Goal: Navigation & Orientation: Understand site structure

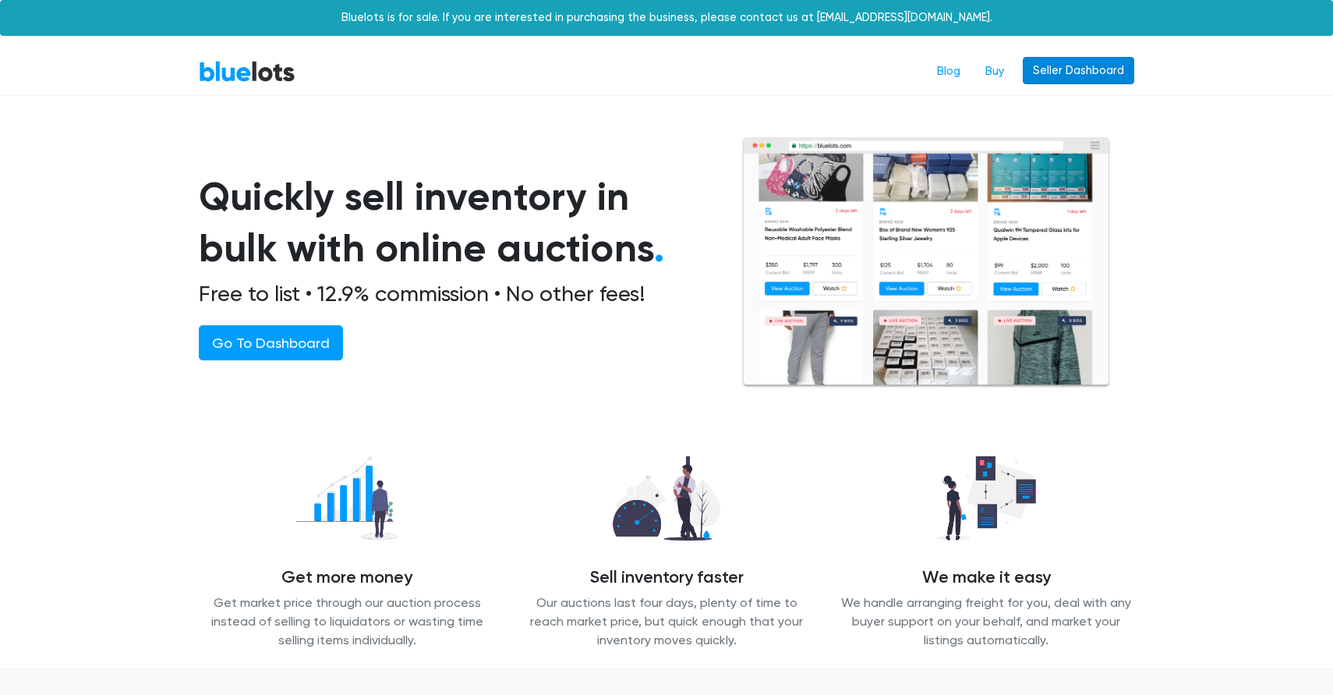
click at [1061, 73] on link "Seller Dashboard" at bounding box center [1078, 71] width 111 height 28
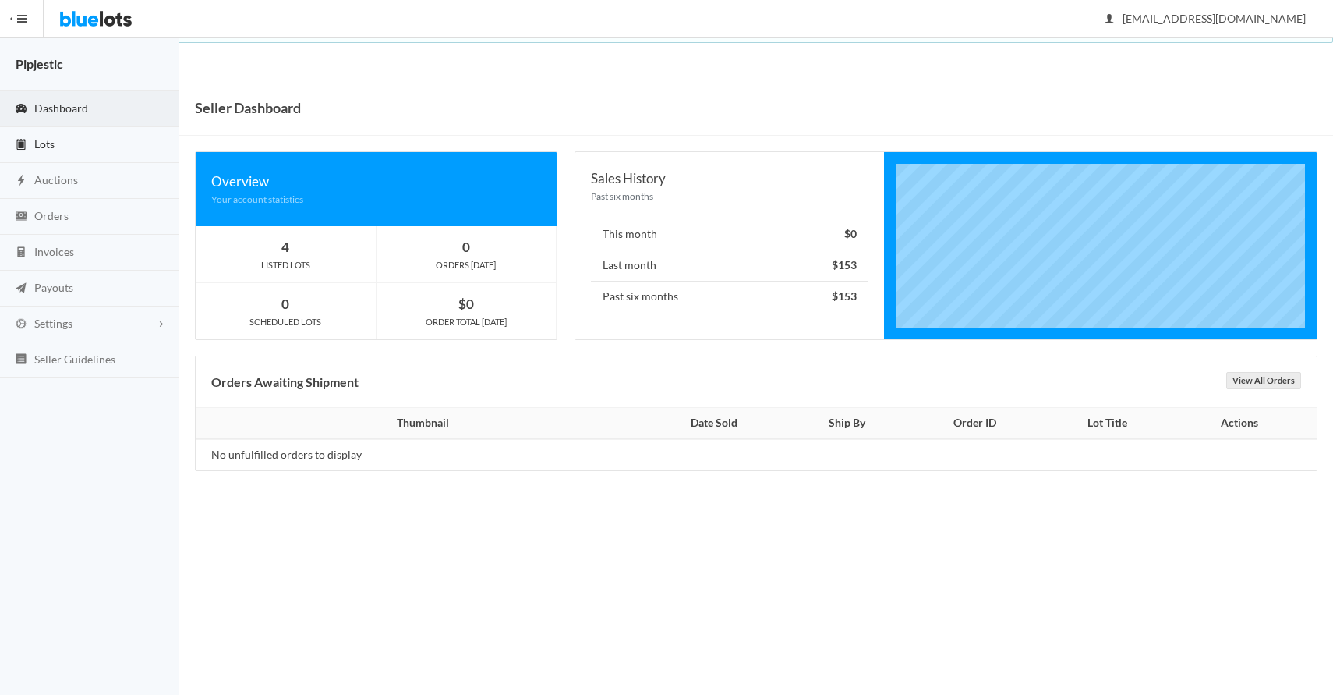
click at [54, 140] on span "Lots" at bounding box center [44, 143] width 20 height 13
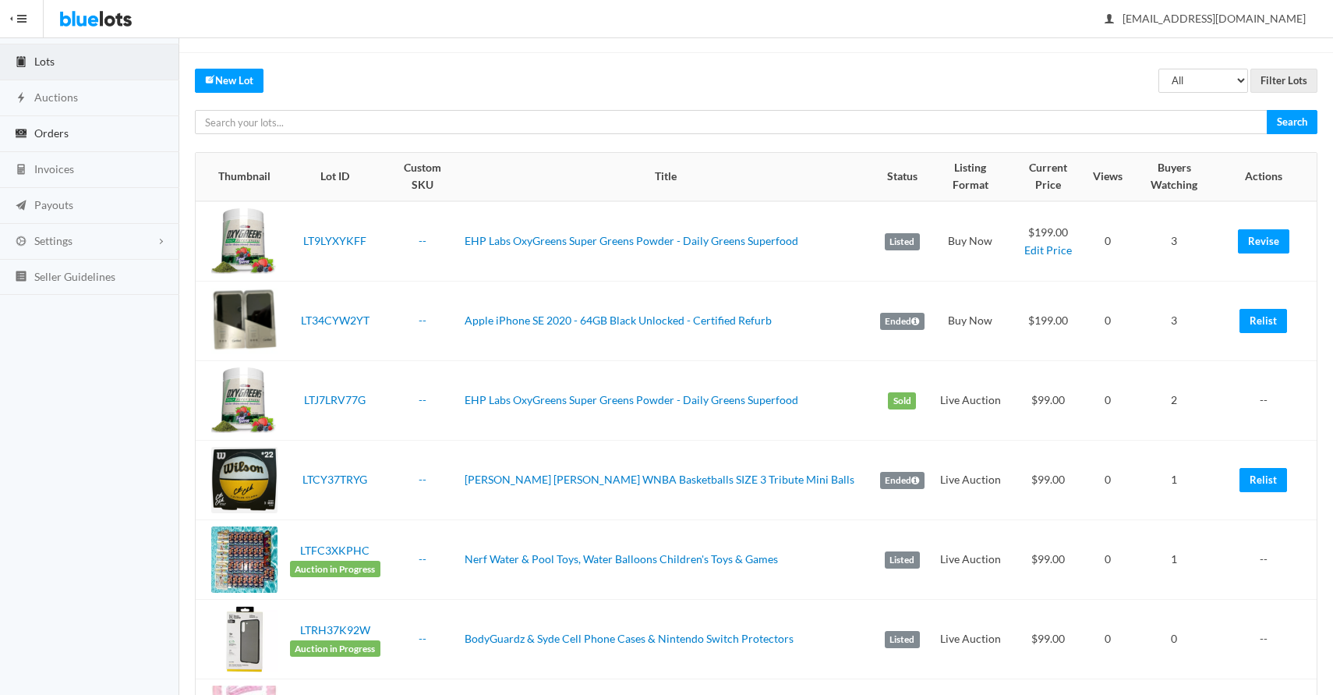
scroll to position [79, 0]
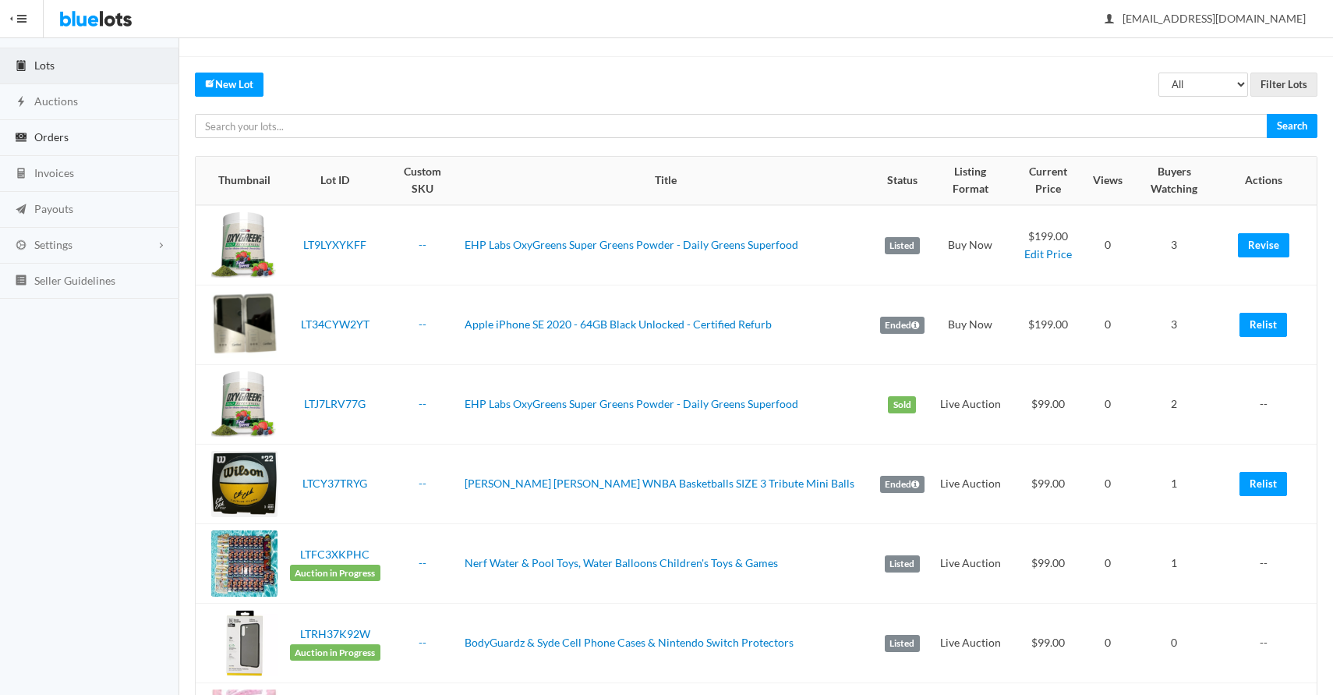
click at [81, 143] on link "Orders" at bounding box center [89, 138] width 179 height 36
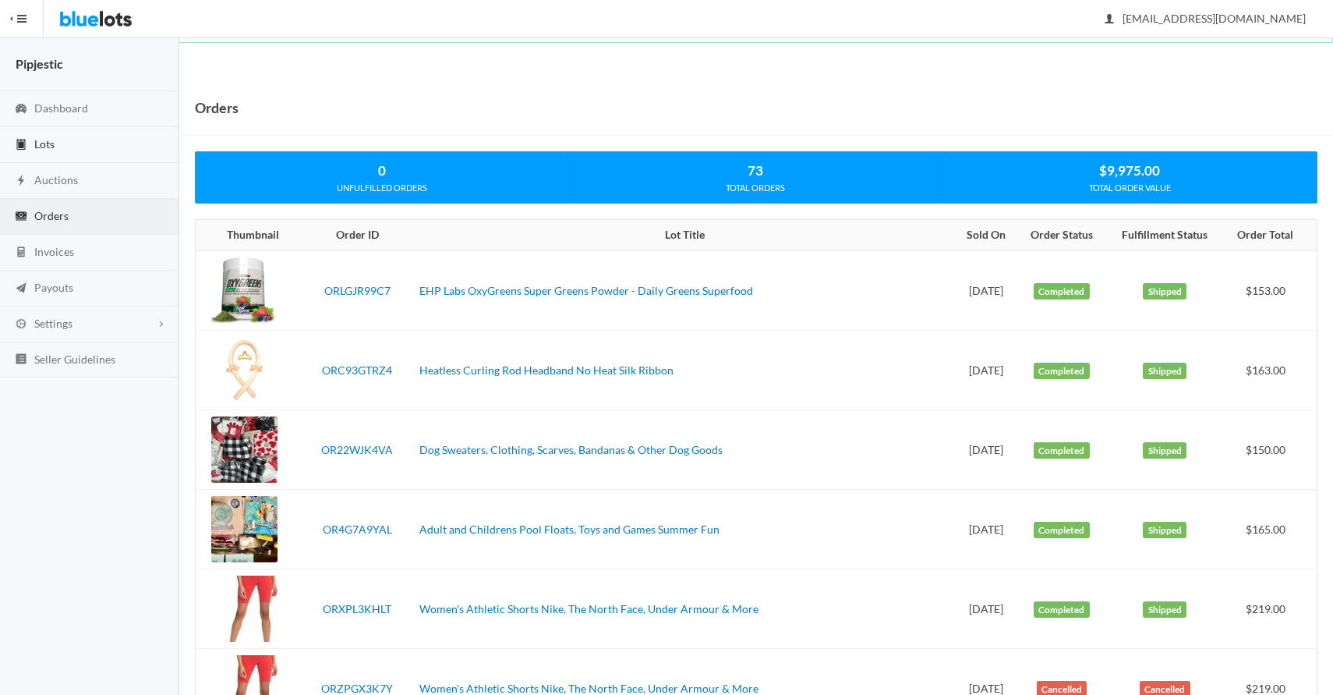
click at [62, 145] on link "Lots" at bounding box center [89, 145] width 179 height 36
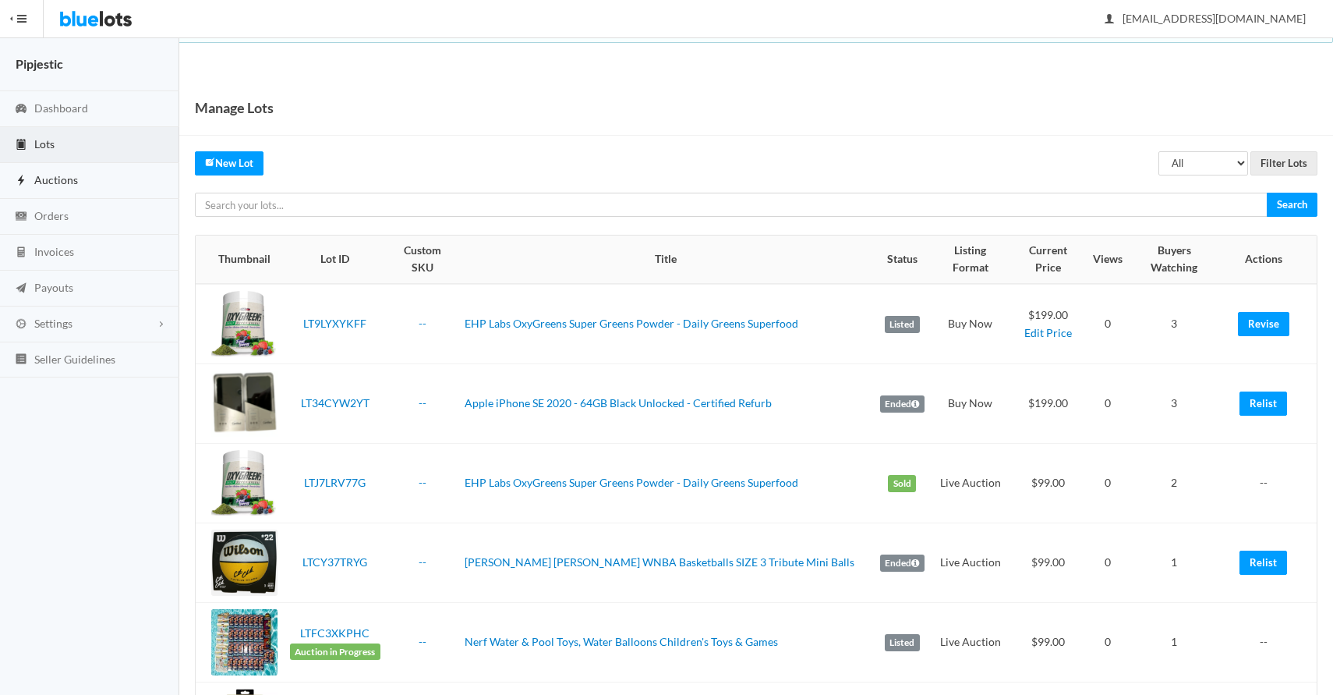
click at [83, 174] on link "Auctions" at bounding box center [89, 181] width 179 height 36
